Goal: Task Accomplishment & Management: Manage account settings

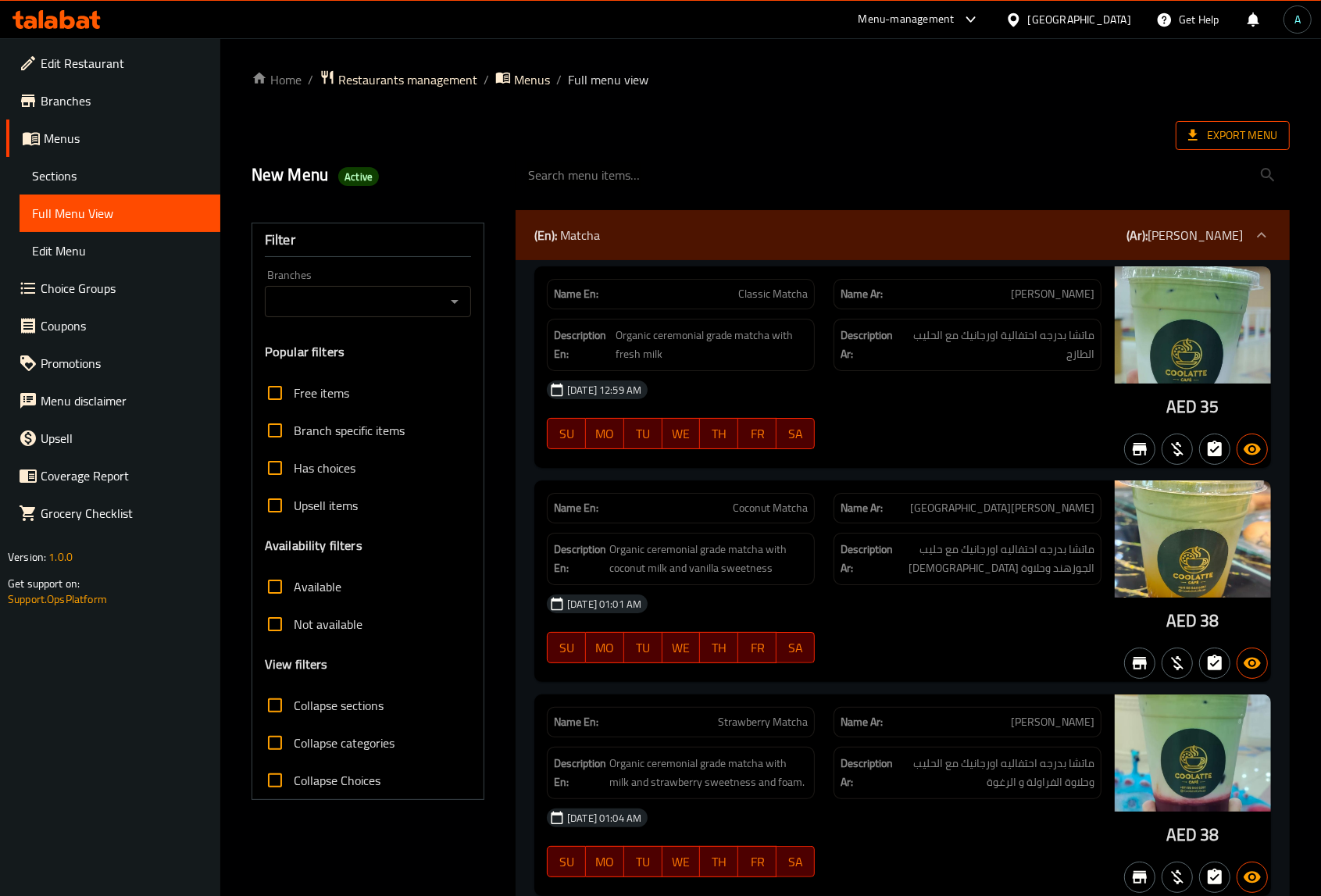
click at [1234, 133] on span "Export Menu" at bounding box center [1233, 136] width 89 height 19
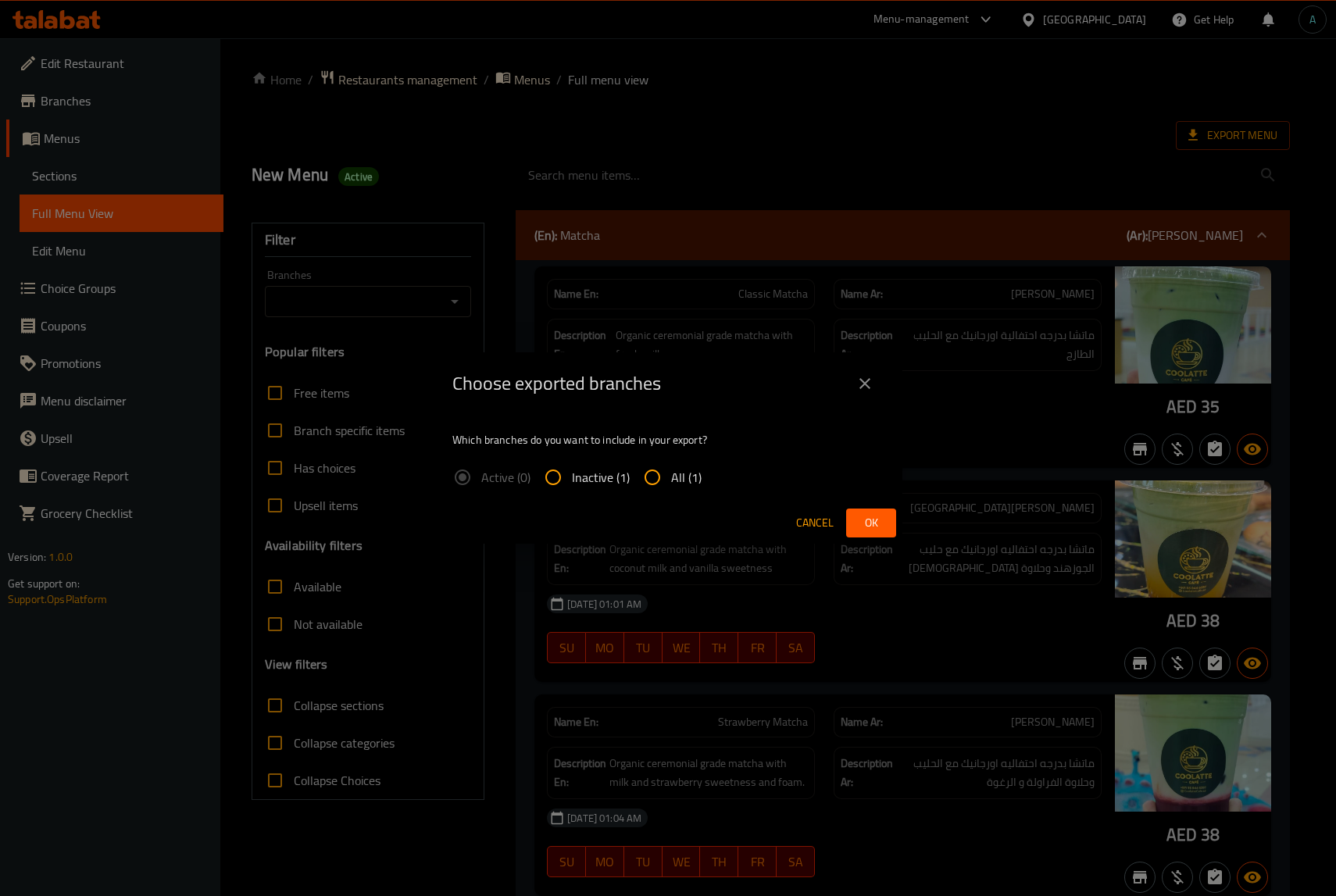
click at [689, 468] on span "All (1)" at bounding box center [687, 477] width 31 height 19
click at [671, 467] on input "All (1)" at bounding box center [652, 477] width 37 height 37
radio input "true"
click at [848, 516] on button "Ok" at bounding box center [871, 523] width 50 height 29
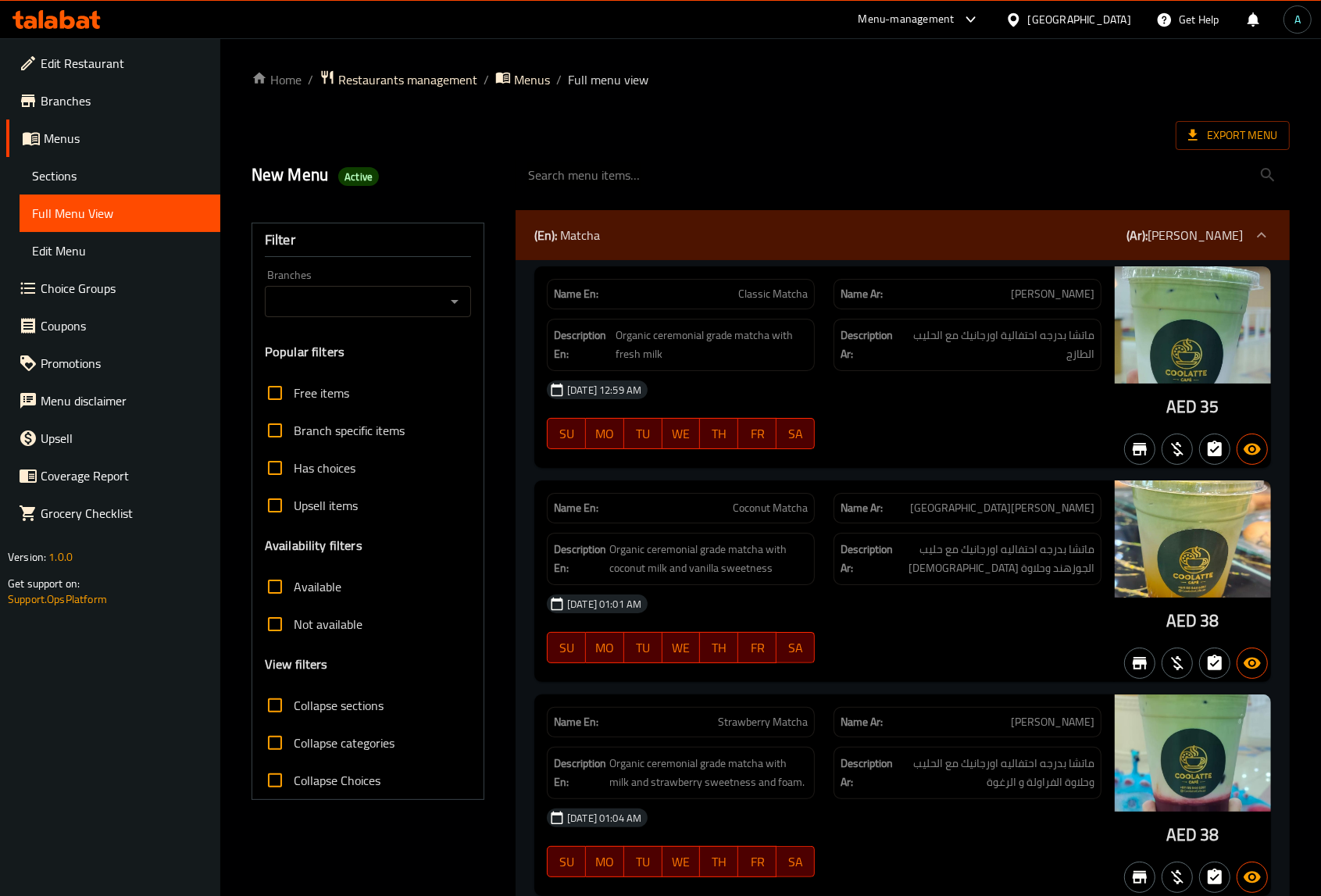
click at [43, 19] on icon at bounding box center [41, 19] width 5 height 18
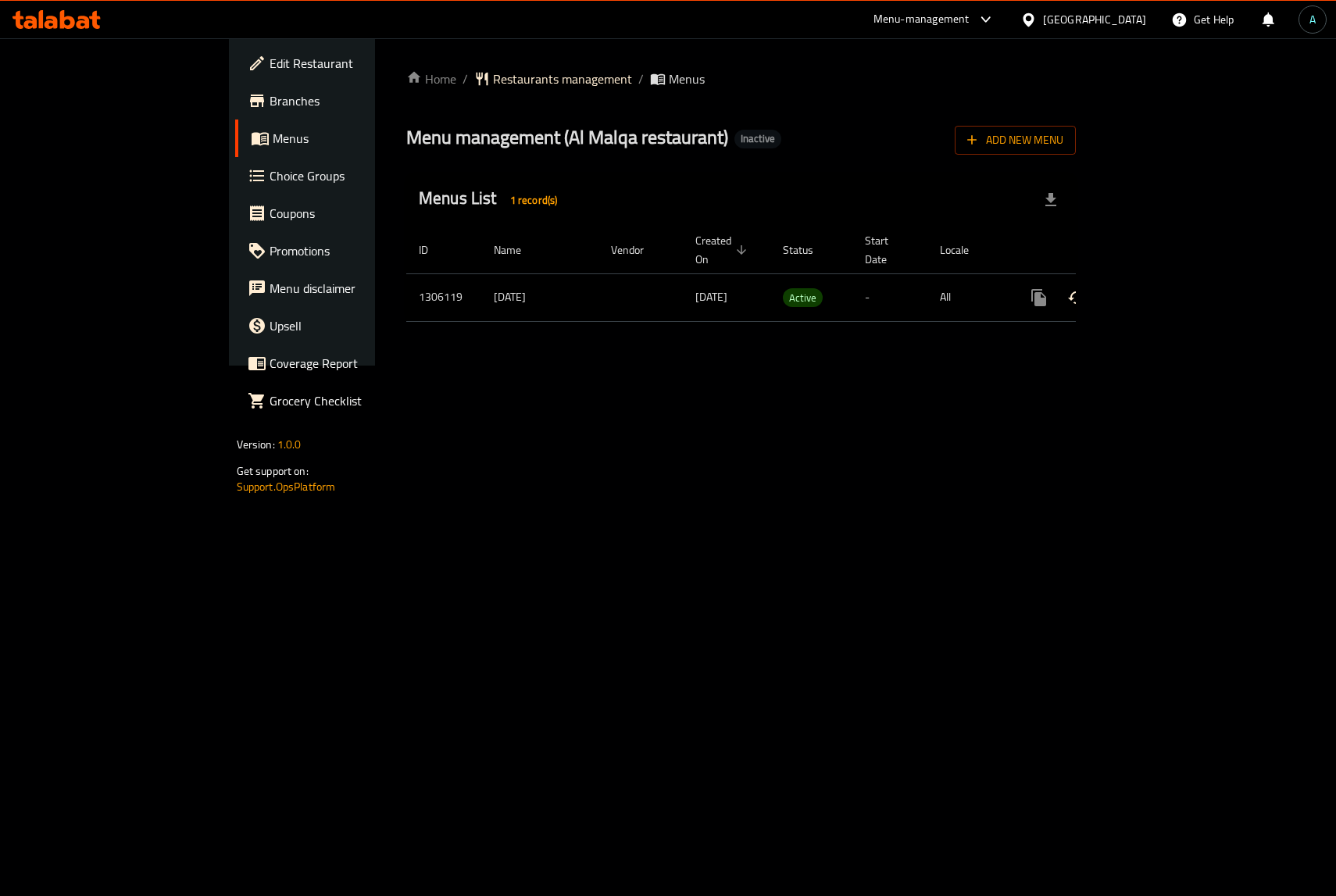
click at [1158, 290] on icon "enhanced table" at bounding box center [1151, 297] width 14 height 14
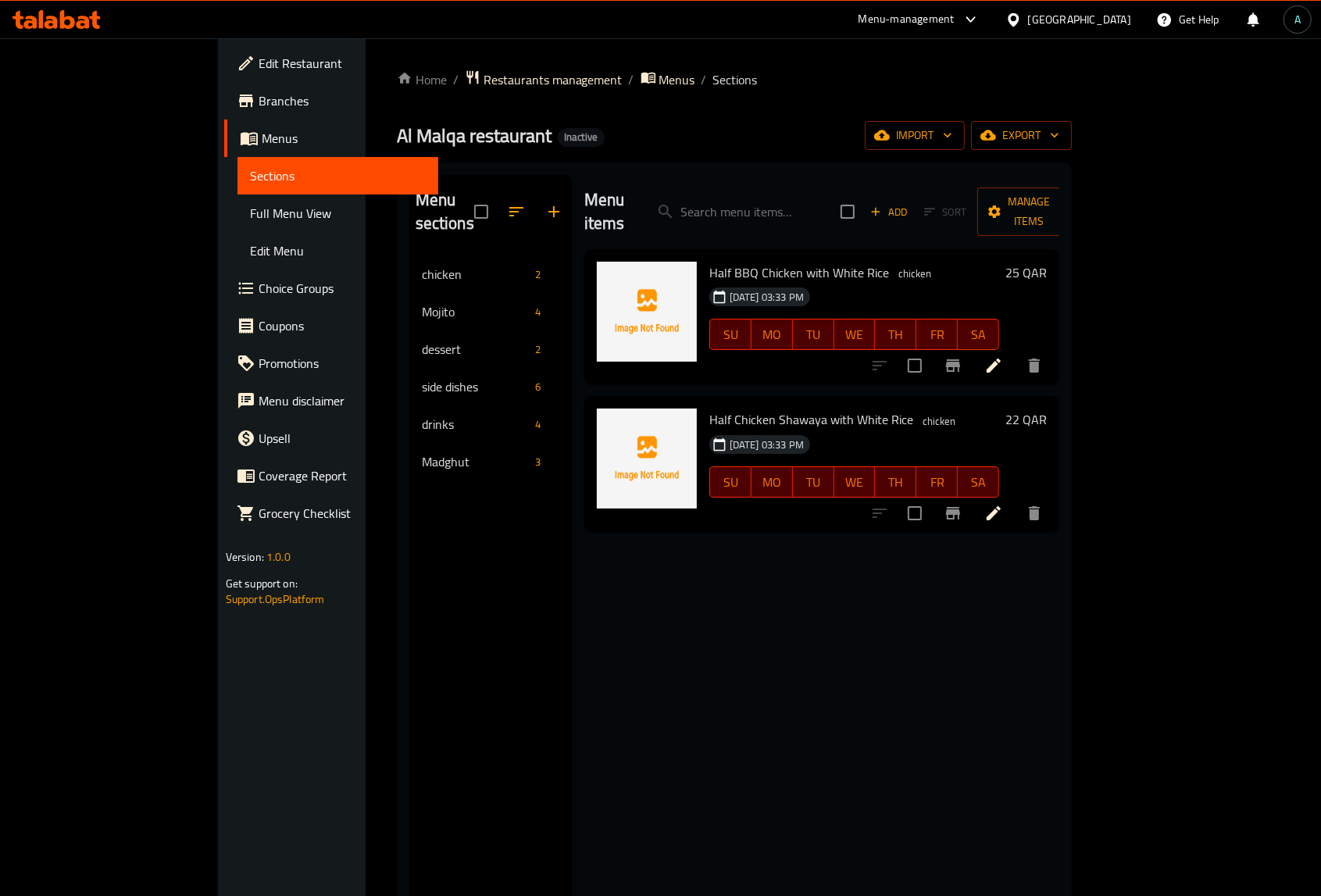
click at [250, 218] on span "Full Menu View" at bounding box center [337, 213] width 176 height 19
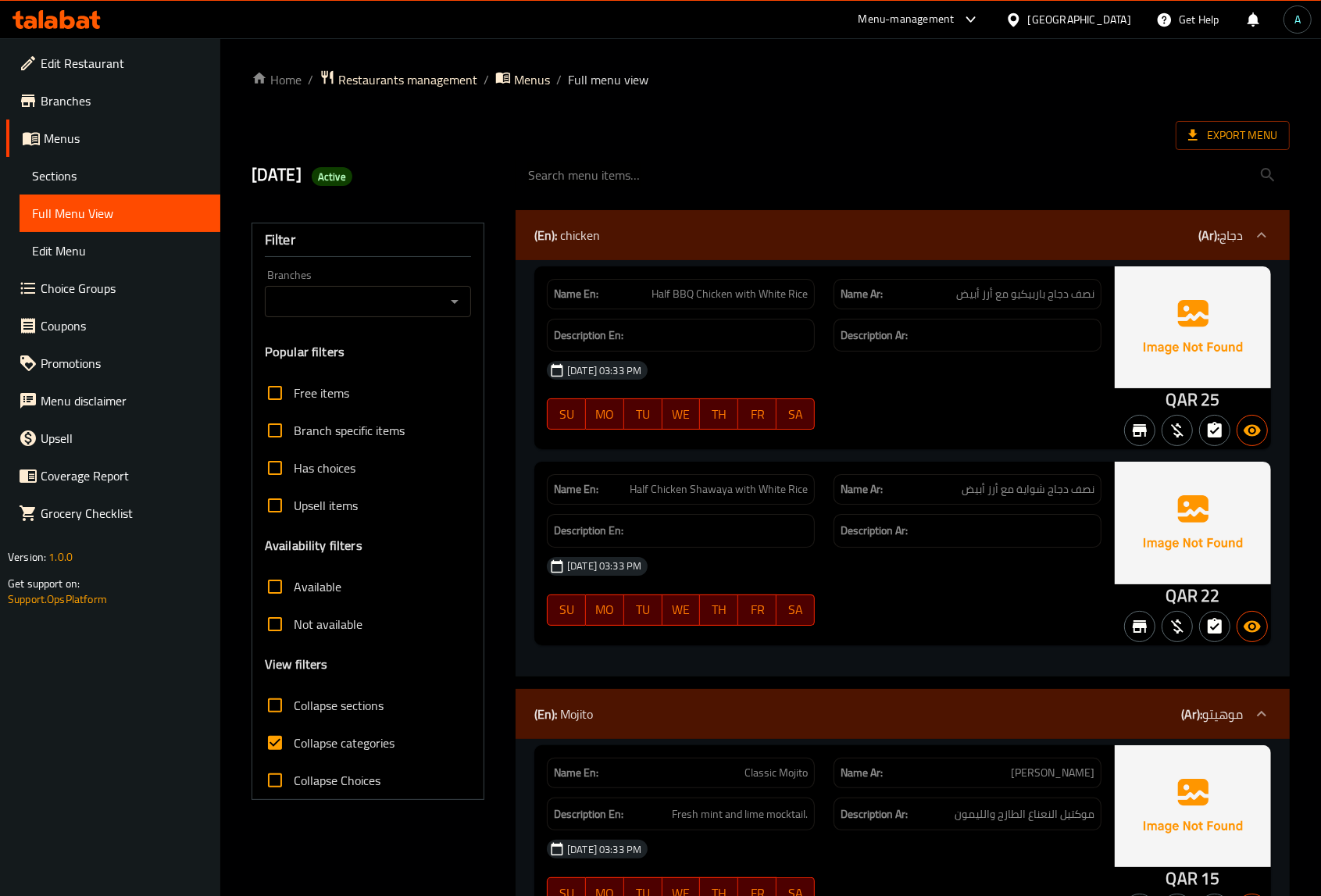
click at [356, 736] on span "Collapse categories" at bounding box center [344, 742] width 101 height 19
click at [294, 736] on input "Collapse categories" at bounding box center [275, 742] width 37 height 37
checkbox input "false"
drag, startPoint x: 1164, startPoint y: 399, endPoint x: 1200, endPoint y: 402, distance: 36.1
click at [1200, 402] on div "QAR 25" at bounding box center [1192, 357] width 156 height 183
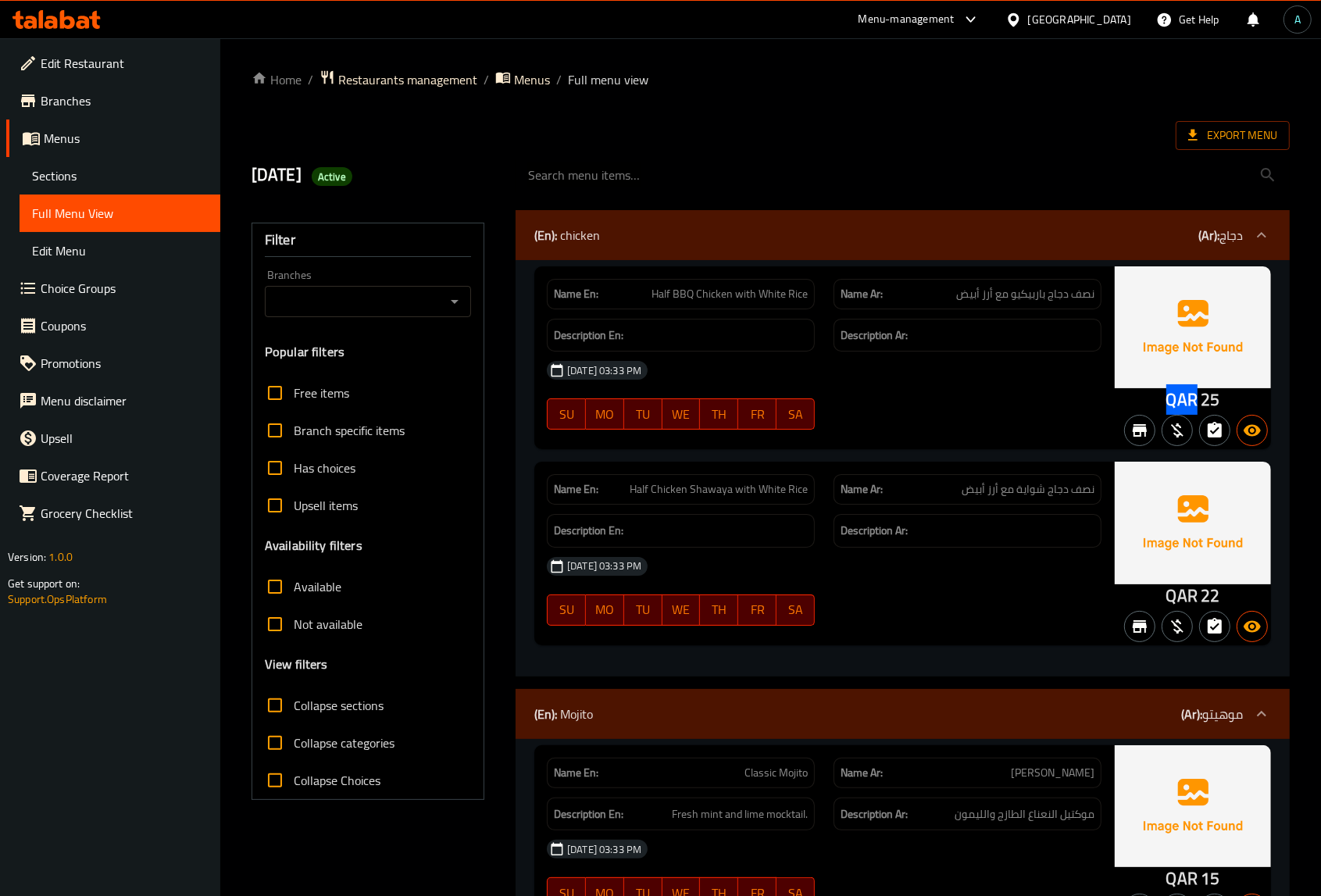
copy span "QAR"
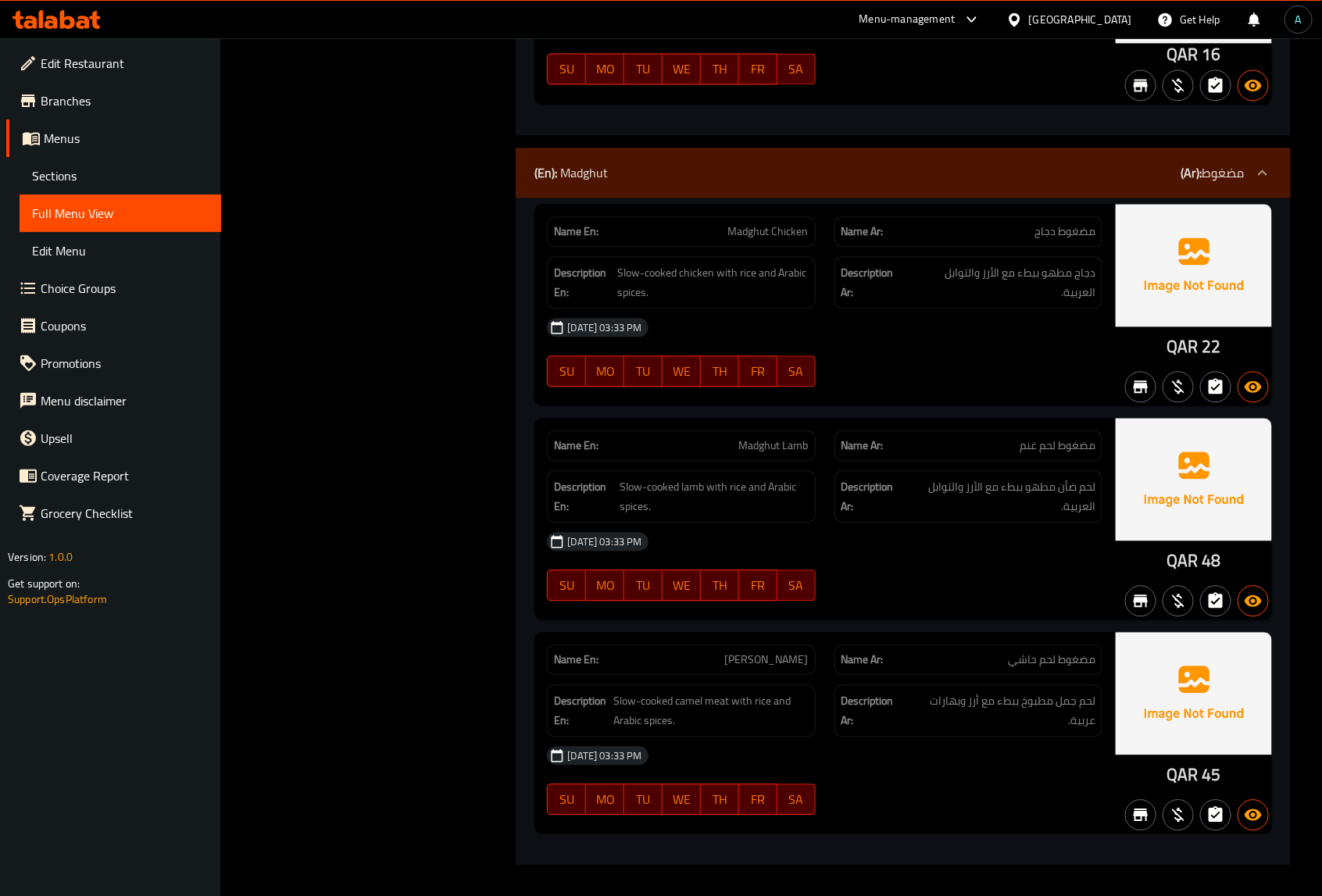
scroll to position [4175, 0]
copy span "Hashi"
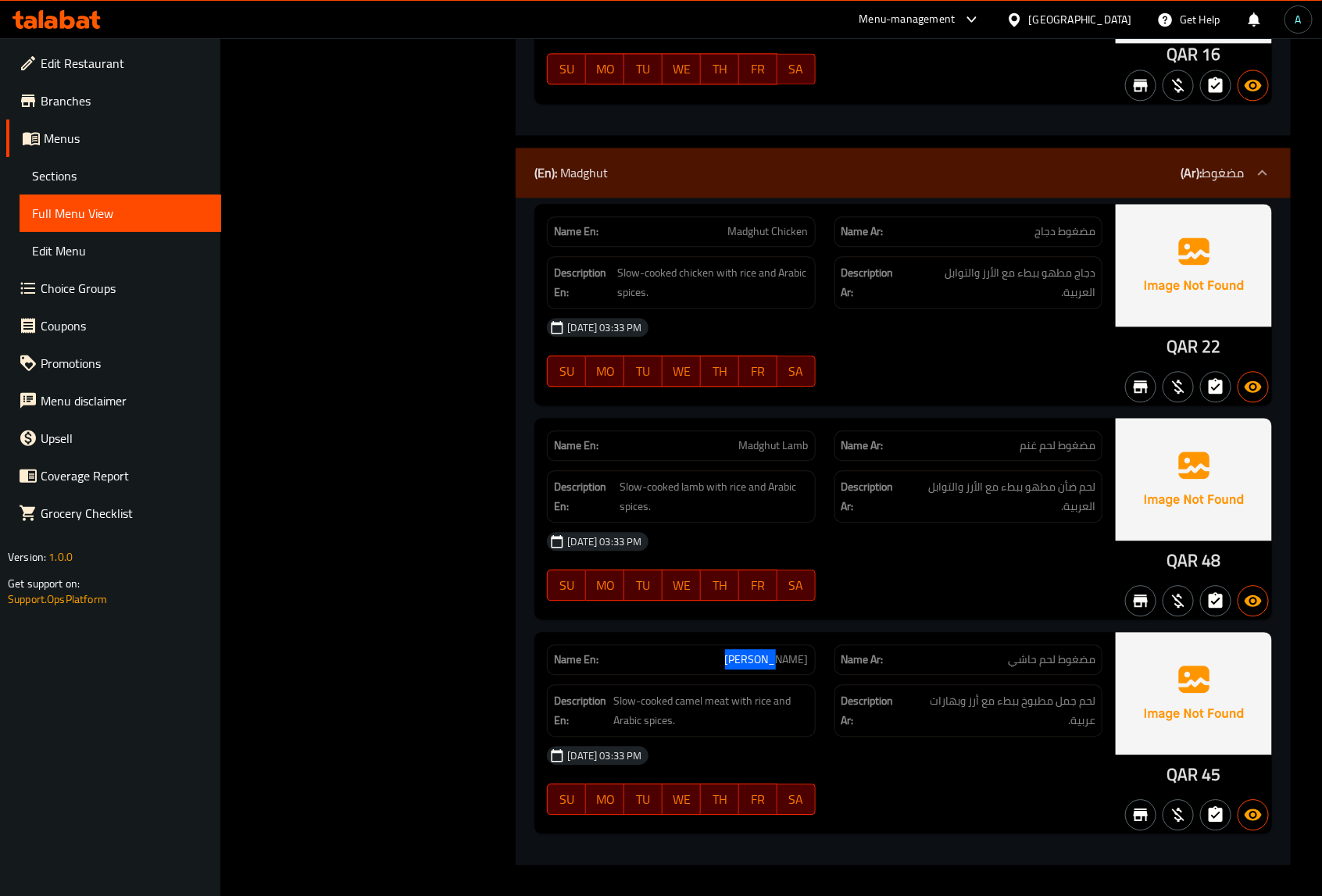
copy span "[PERSON_NAME]"
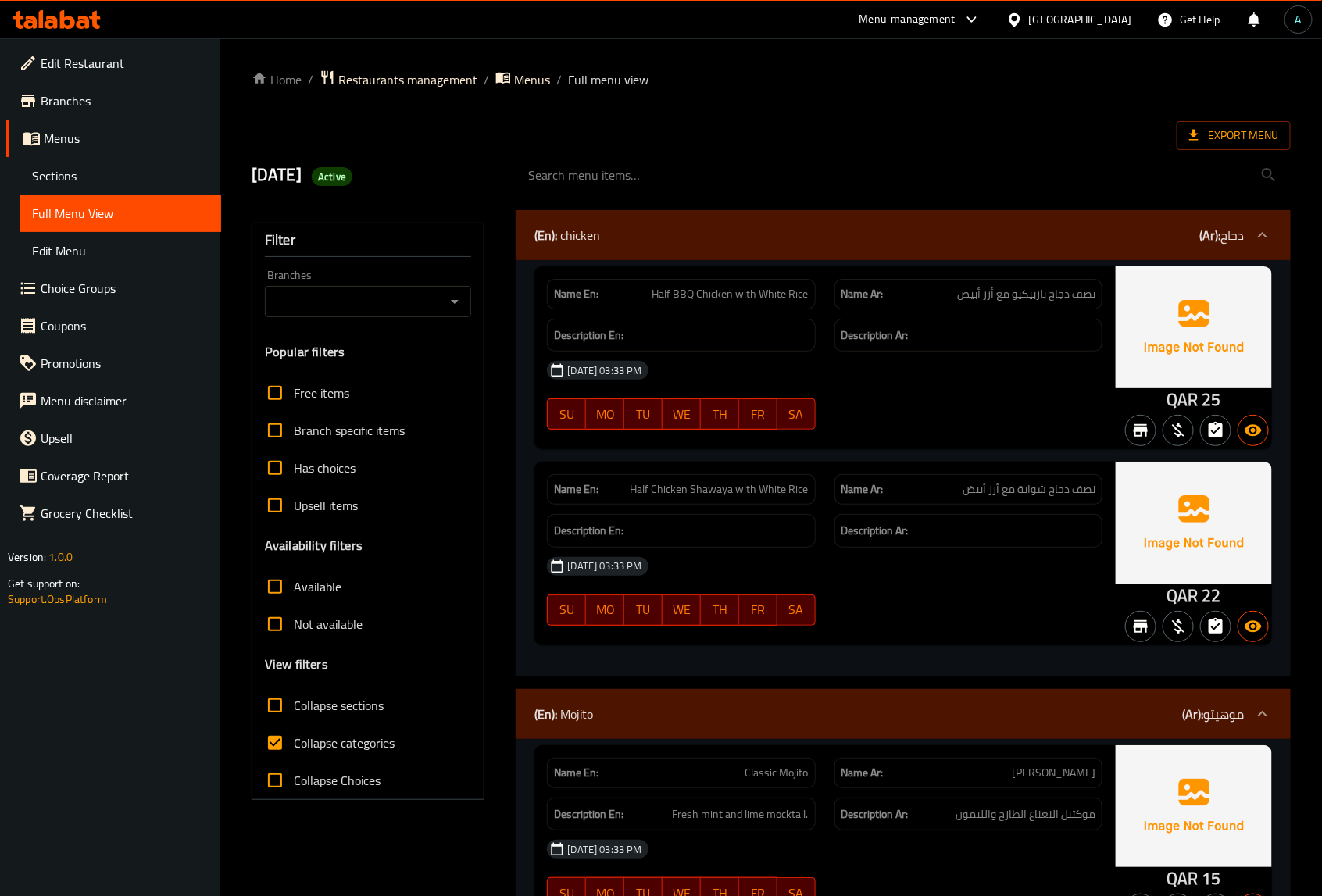
click at [91, 181] on span "Sections" at bounding box center [121, 175] width 176 height 19
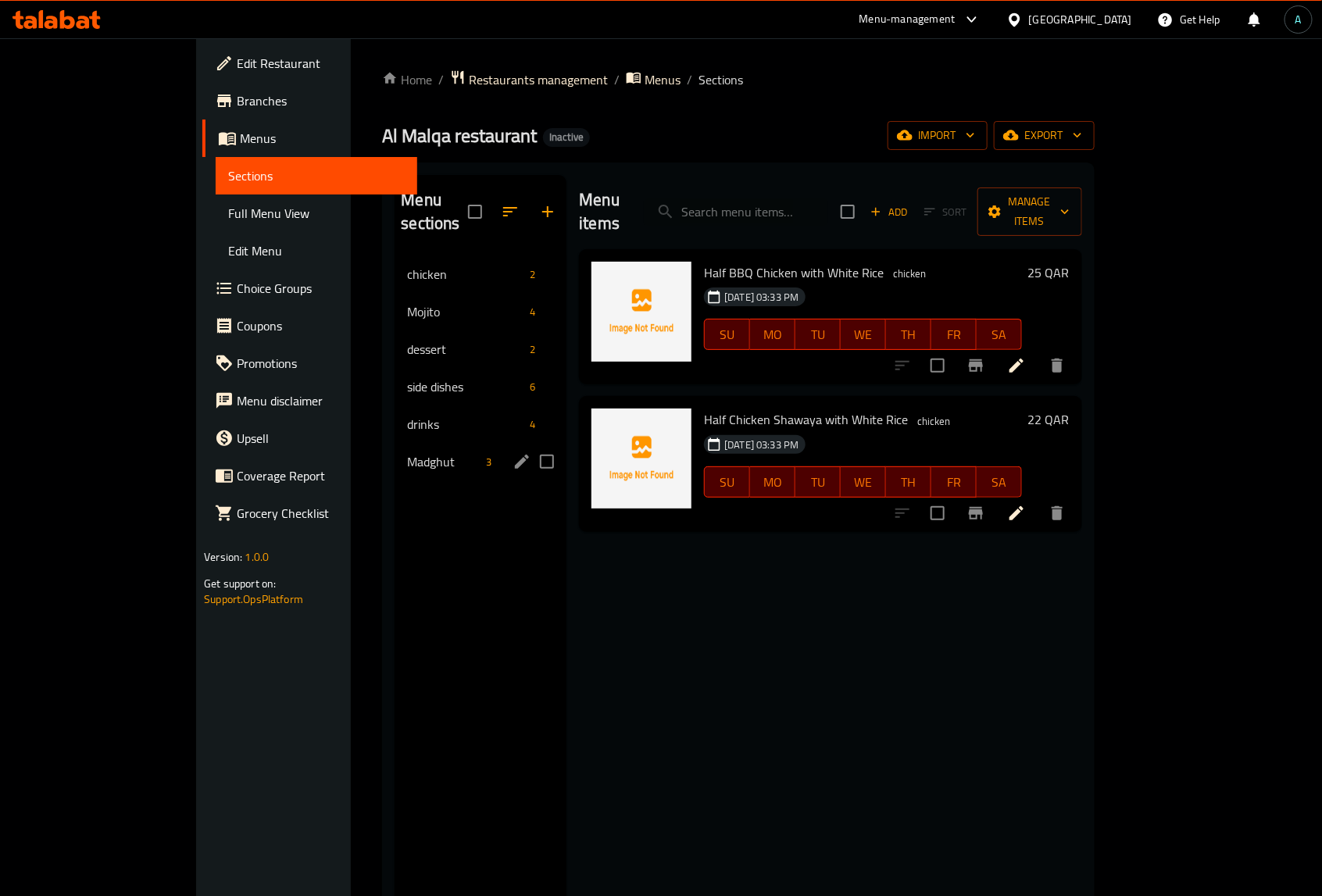
click at [407, 452] on span "Madghut" at bounding box center [443, 461] width 73 height 19
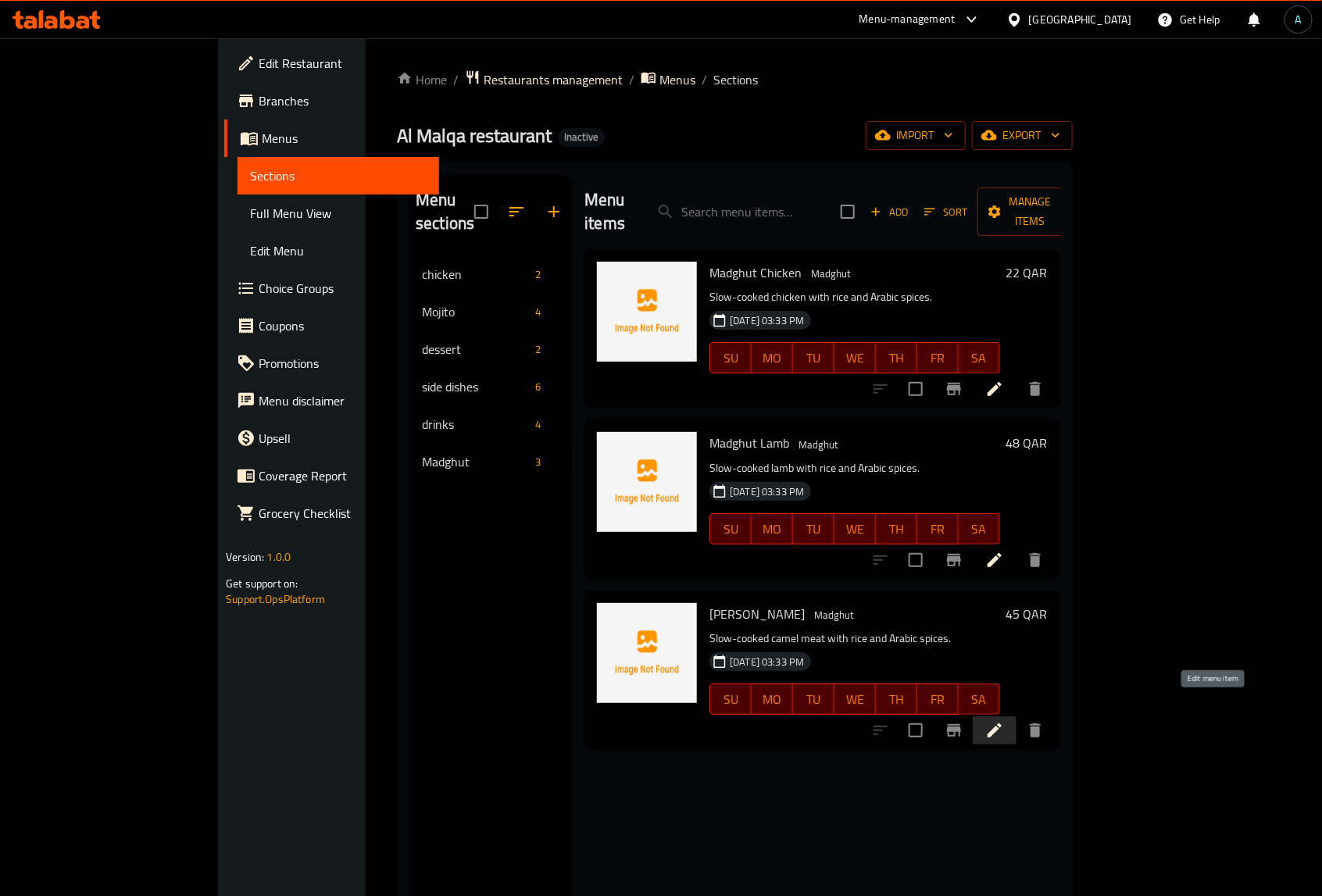
click at [1017, 716] on li at bounding box center [995, 730] width 44 height 28
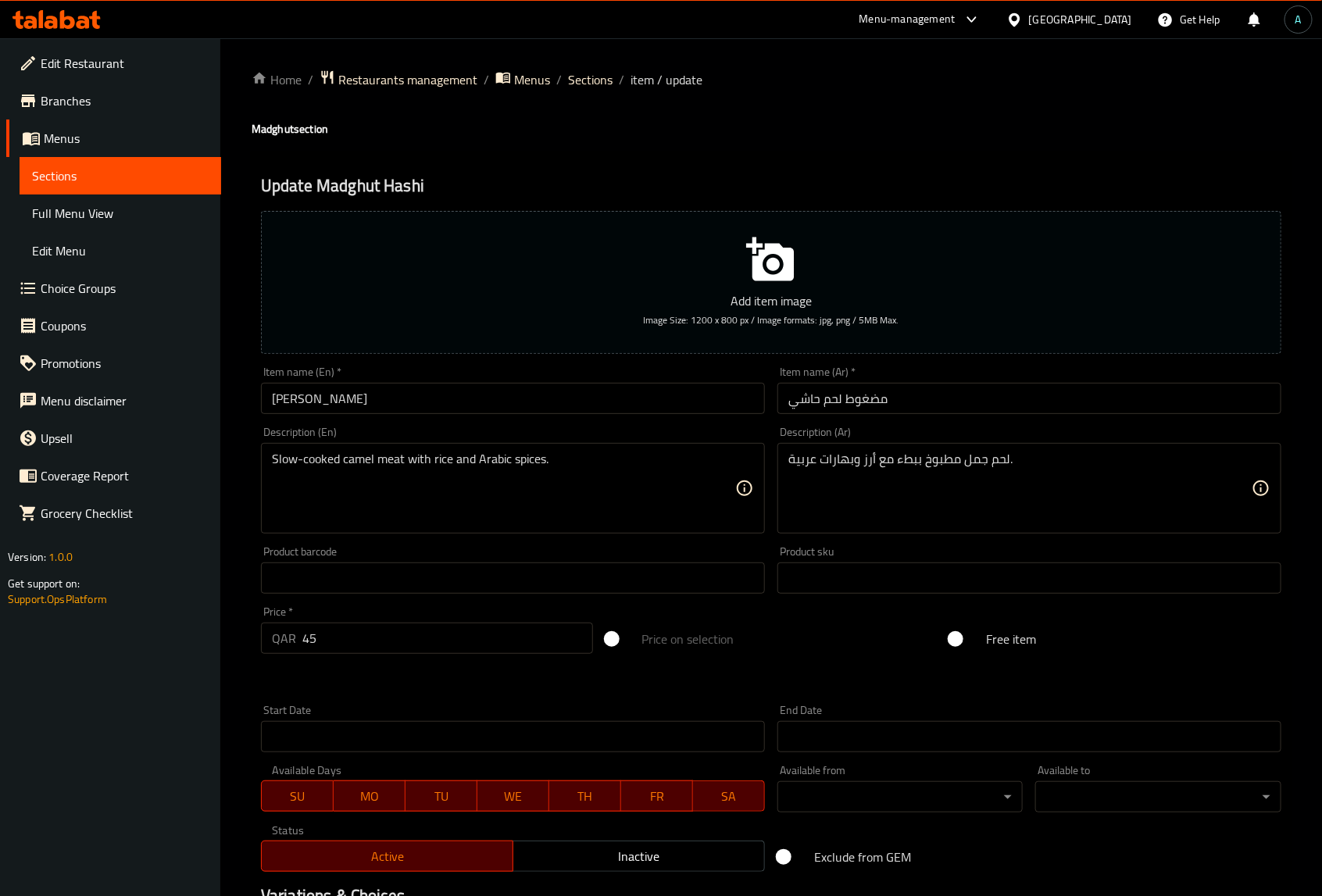
click at [834, 400] on input "مضغوط لحم حاشي" at bounding box center [1029, 398] width 504 height 32
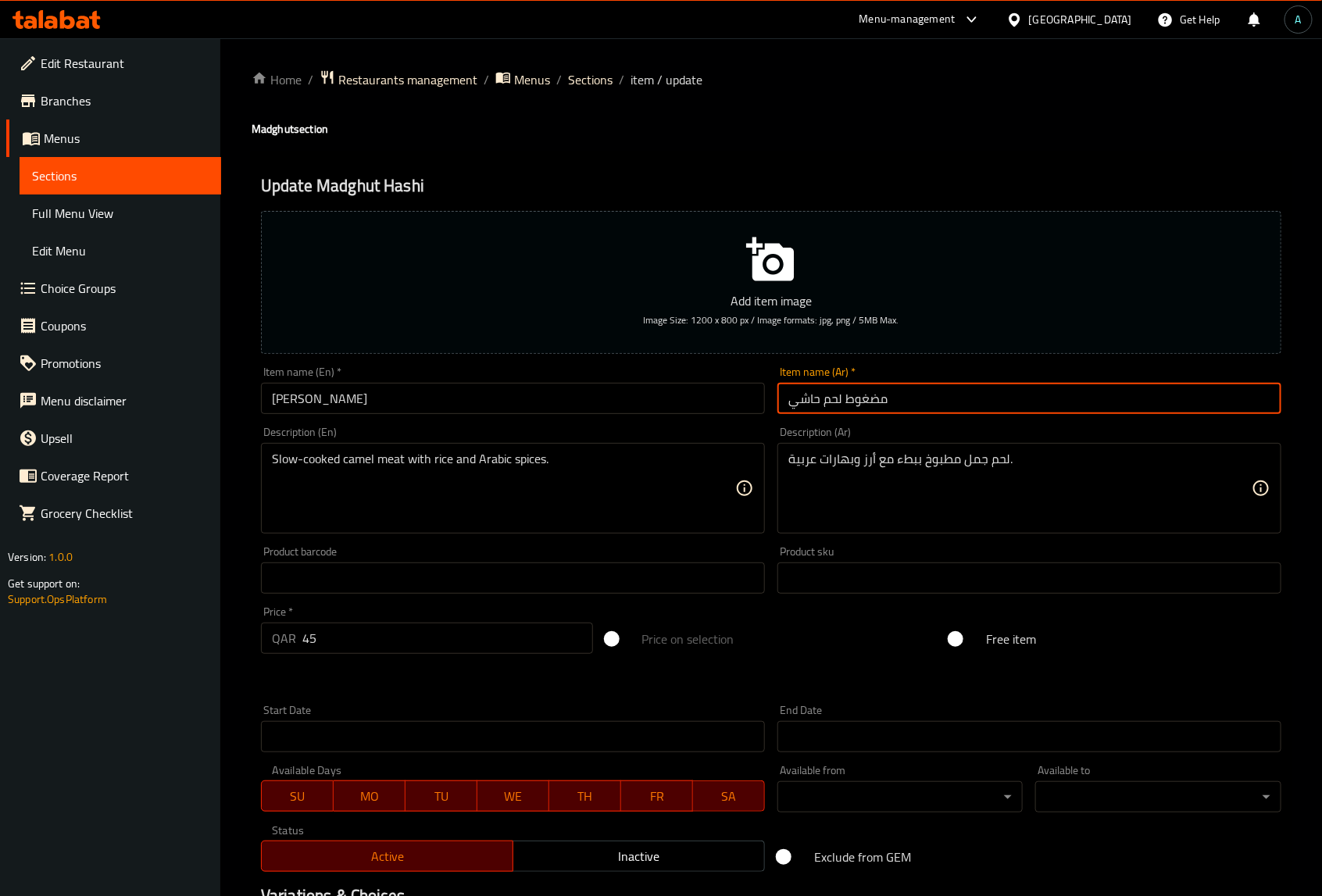
click at [834, 400] on input "مضغوط لحم حاشي" at bounding box center [1029, 398] width 504 height 32
type input "مضغوط حاشي"
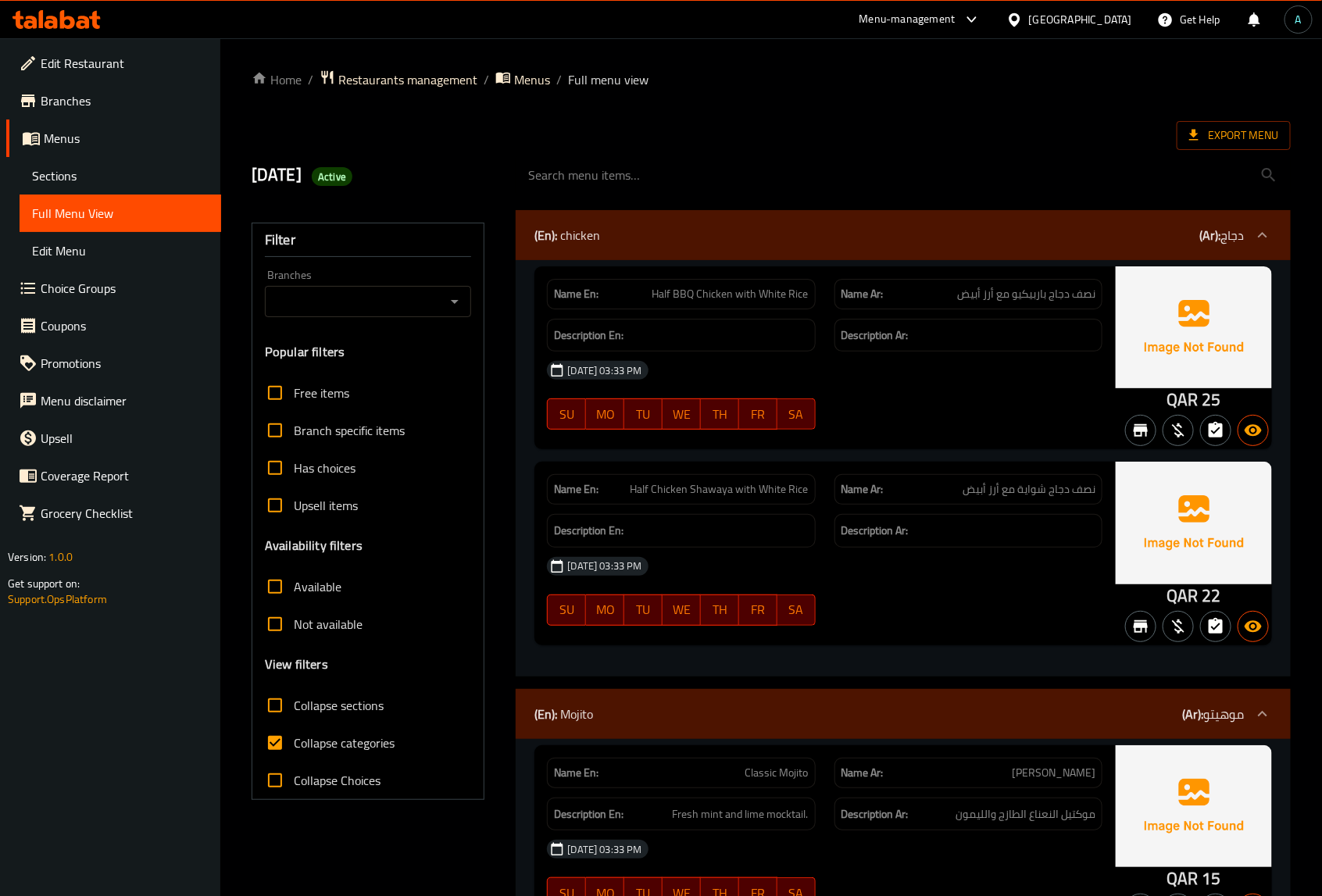
click at [315, 754] on label "Collapse categories" at bounding box center [325, 742] width 138 height 37
click at [294, 754] on input "Collapse categories" at bounding box center [275, 742] width 37 height 37
checkbox input "false"
